Goal: Find specific page/section: Find specific page/section

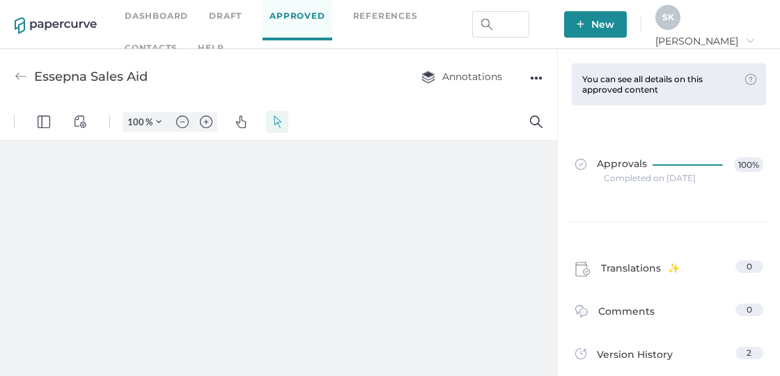
type input "159"
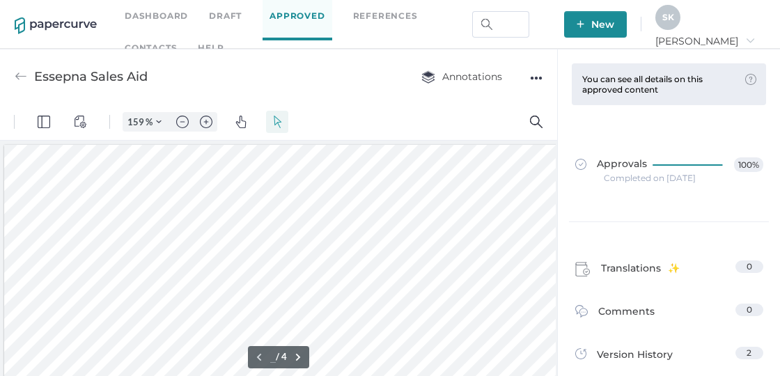
type input "1"
click at [162, 14] on link "Dashboard" at bounding box center [156, 15] width 63 height 15
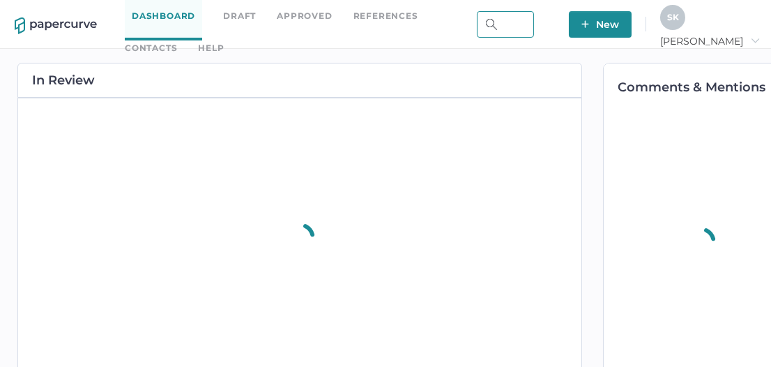
click at [534, 24] on input "text" at bounding box center [505, 24] width 57 height 26
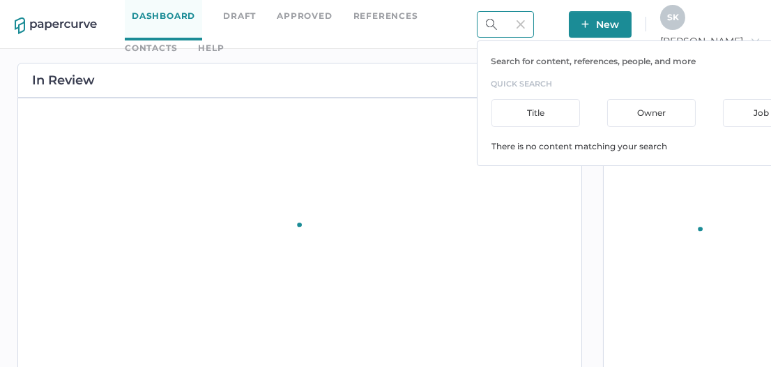
scroll to position [0, 29]
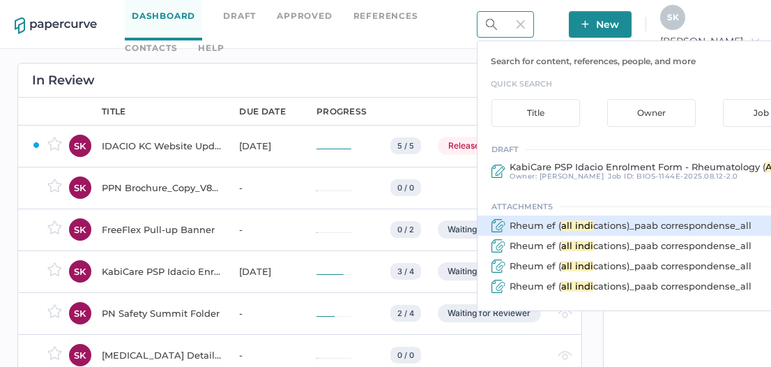
type input "all indi"
click at [561, 223] on span "Rheum ef (" at bounding box center [535, 224] width 52 height 11
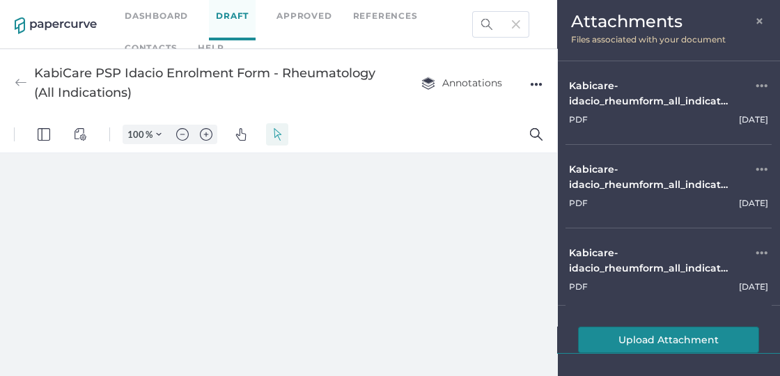
click at [755, 17] on span "×" at bounding box center [760, 19] width 11 height 11
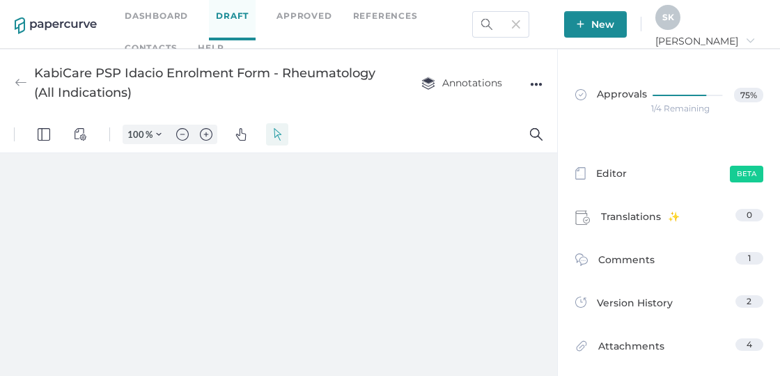
type input "159"
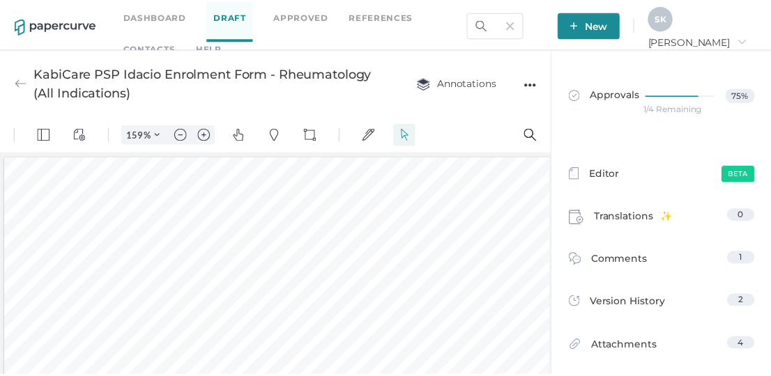
scroll to position [3, 0]
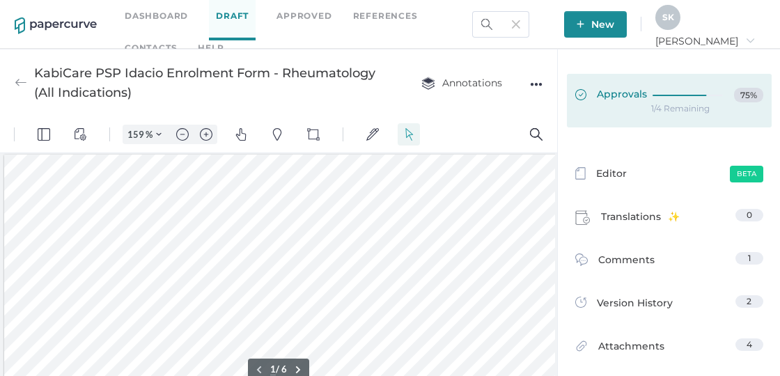
click at [624, 98] on span "Approvals" at bounding box center [612, 95] width 72 height 15
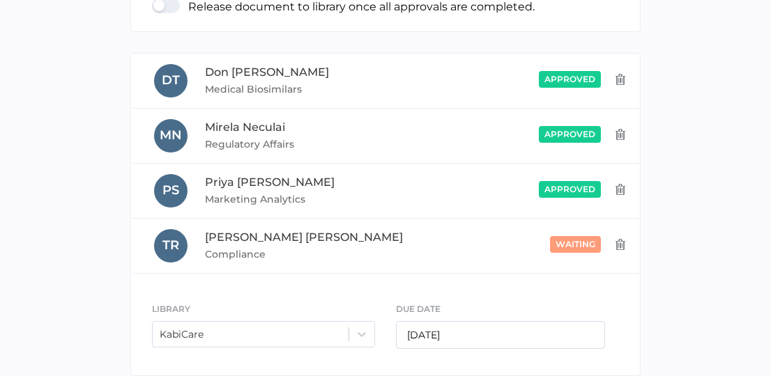
scroll to position [309, 0]
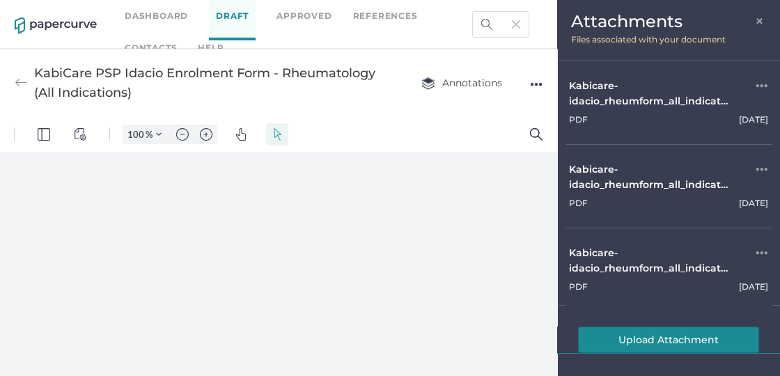
type input "159"
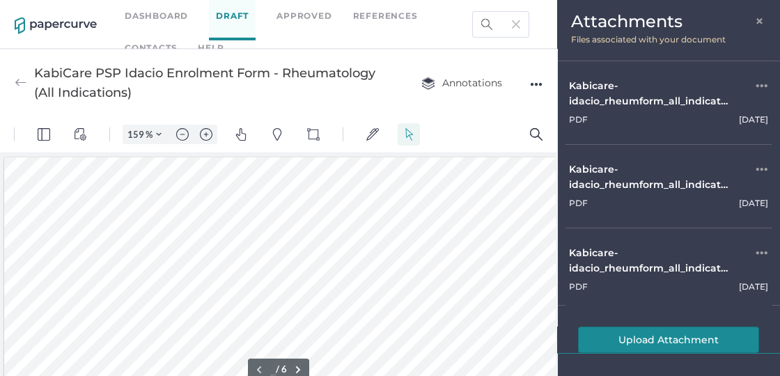
type input "1"
